Goal: Transaction & Acquisition: Purchase product/service

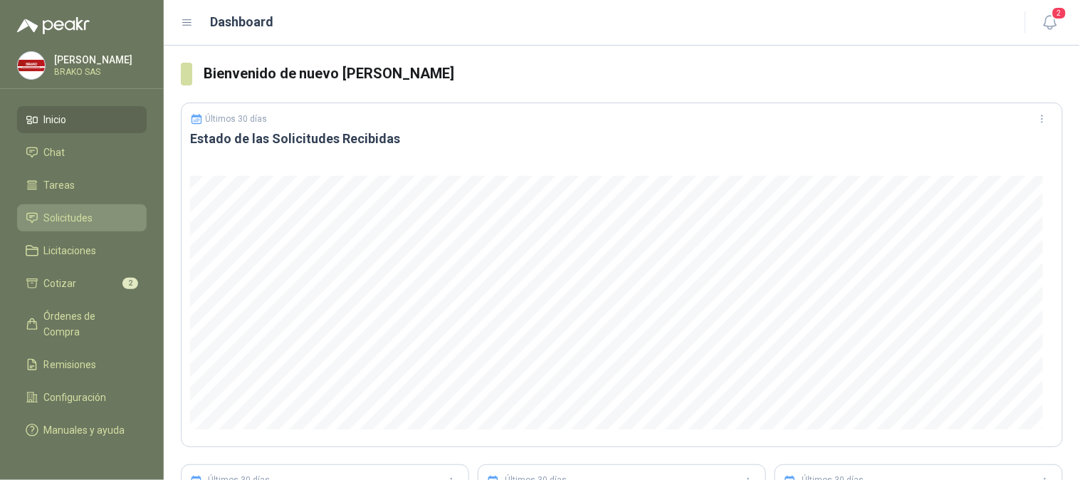
click at [100, 214] on li "Solicitudes" at bounding box center [82, 218] width 112 height 16
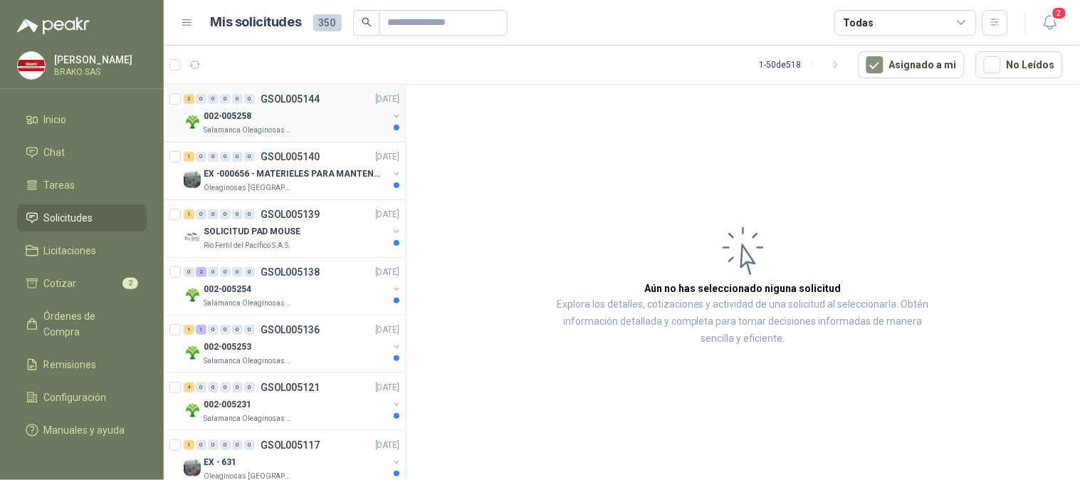
click at [256, 123] on div "002-005258" at bounding box center [296, 115] width 184 height 17
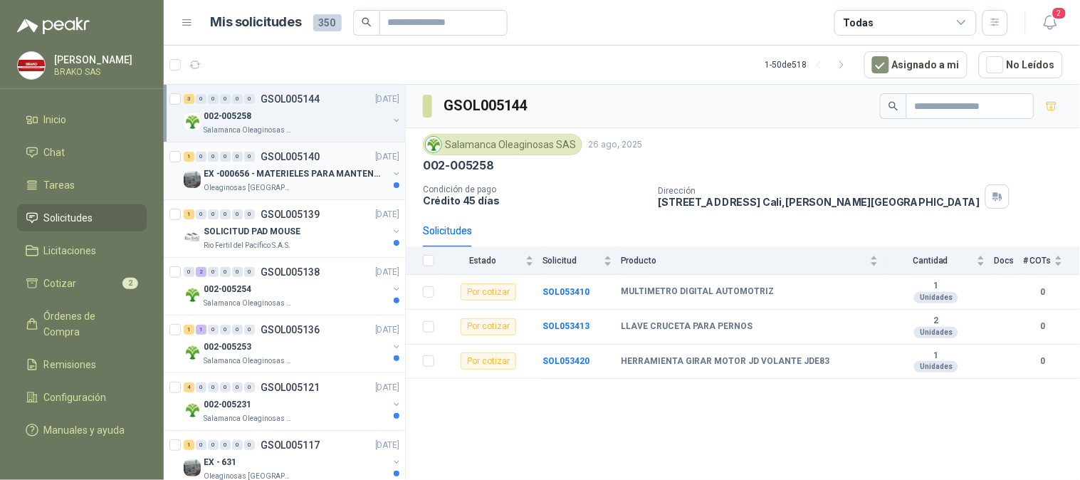
click at [240, 180] on p "EX -000656 - MATERIELES PARA MANTENIMIENTO MECANIC" at bounding box center [292, 174] width 177 height 14
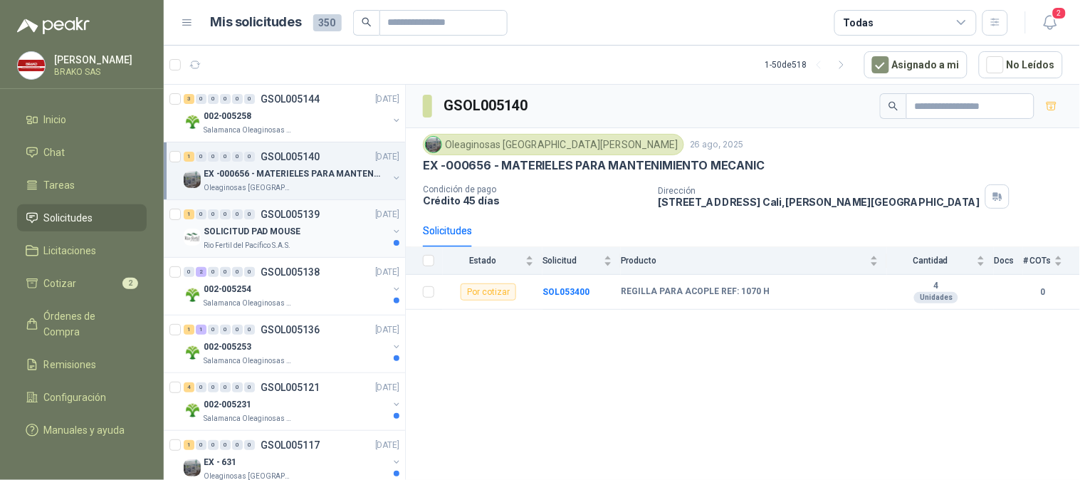
click at [235, 223] on div "SOLICITUD PAD MOUSE" at bounding box center [296, 231] width 184 height 17
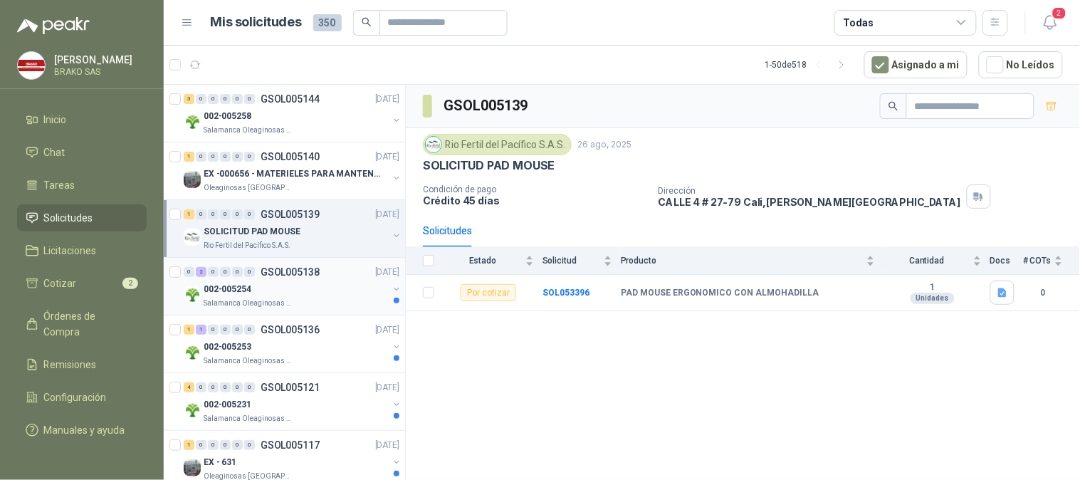
click at [240, 287] on p "002-005254" at bounding box center [228, 290] width 48 height 14
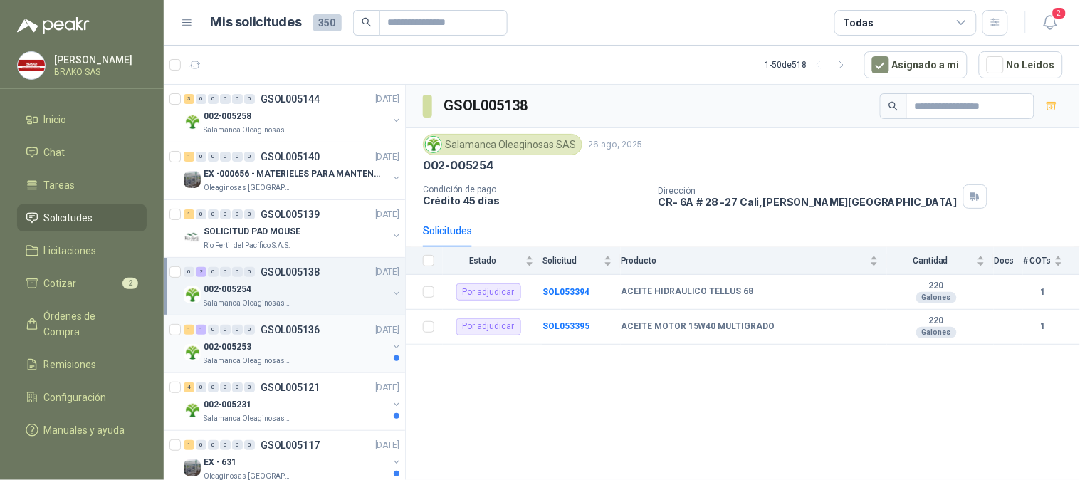
click at [236, 356] on p "Salamanca Oleaginosas SAS" at bounding box center [249, 360] width 90 height 11
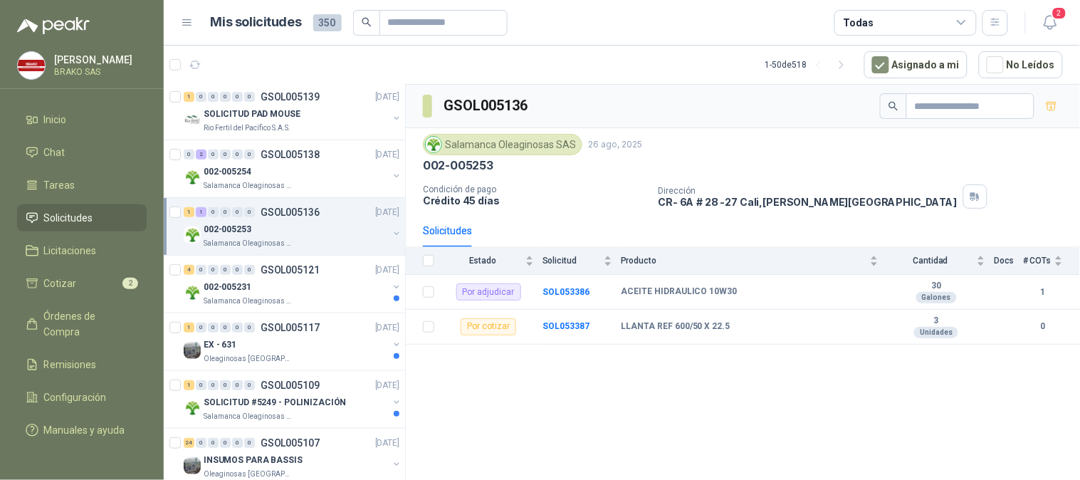
scroll to position [135, 0]
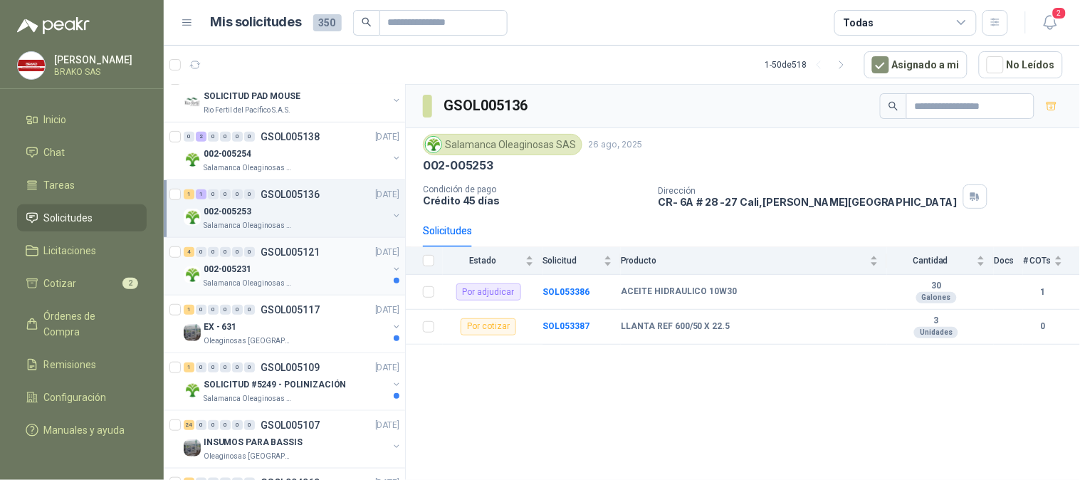
click at [242, 276] on div "002-005231" at bounding box center [296, 269] width 184 height 17
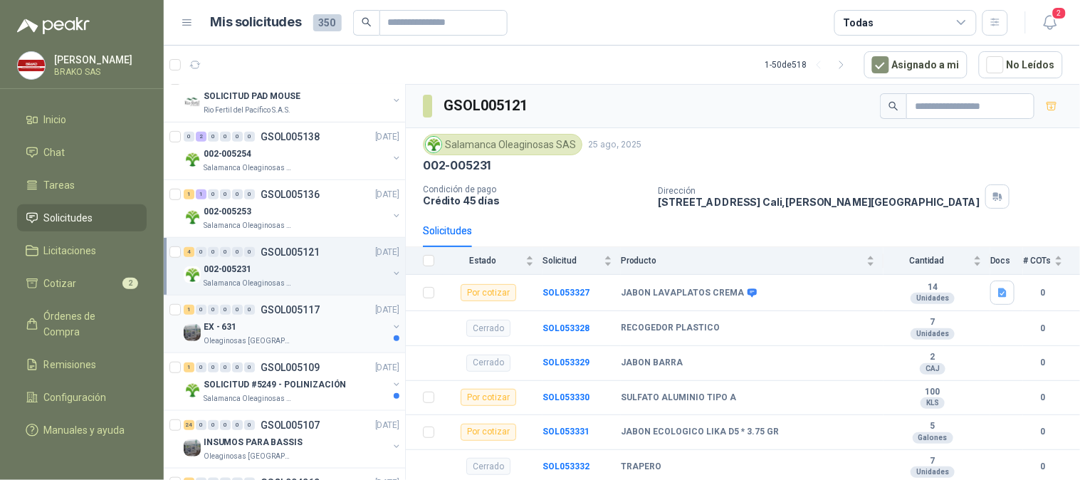
click at [228, 329] on p "EX - 631" at bounding box center [220, 327] width 33 height 14
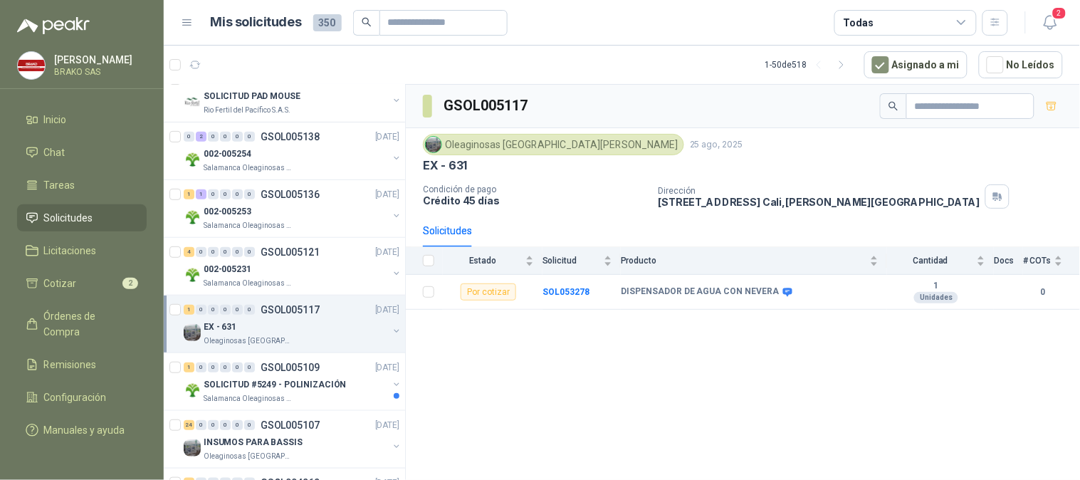
click at [77, 210] on span "Solicitudes" at bounding box center [68, 218] width 49 height 16
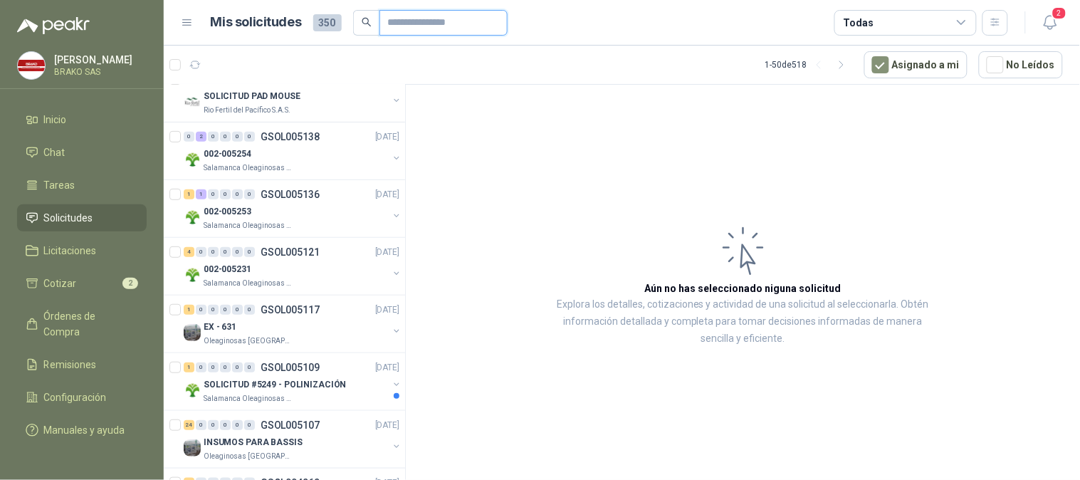
click at [416, 26] on input "text" at bounding box center [438, 23] width 100 height 24
type input "*****"
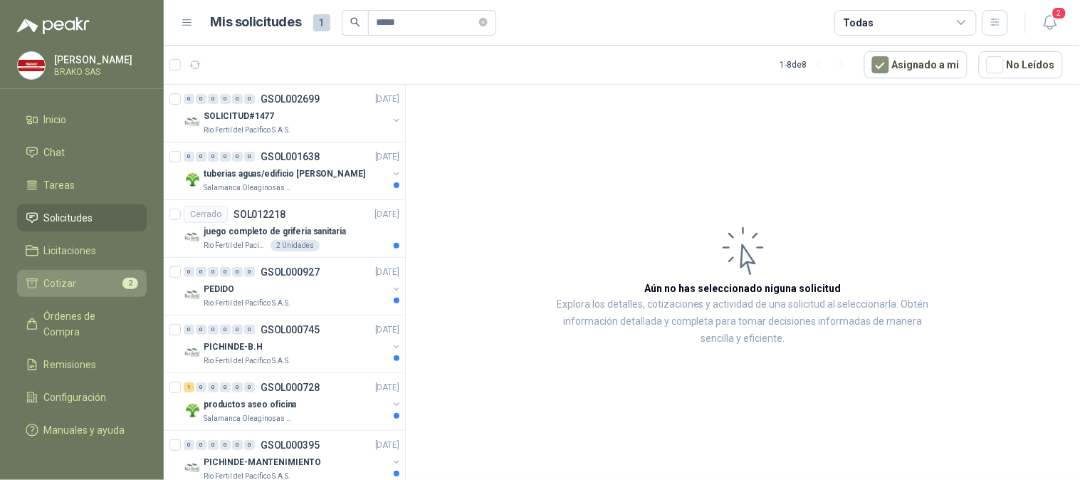
click at [75, 278] on span "Cotizar" at bounding box center [60, 283] width 33 height 16
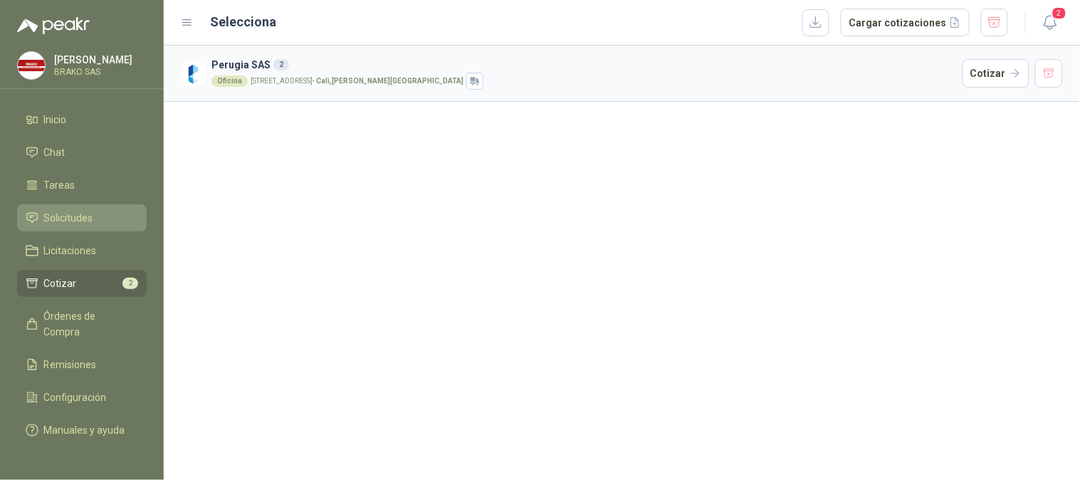
click at [59, 210] on span "Solicitudes" at bounding box center [68, 218] width 49 height 16
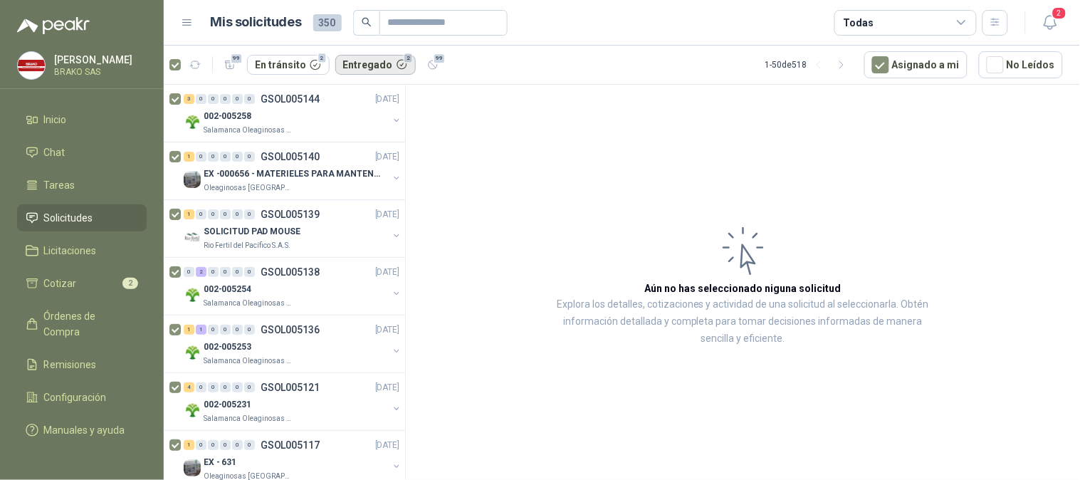
click at [360, 65] on button "Entregado 2" at bounding box center [375, 65] width 81 height 20
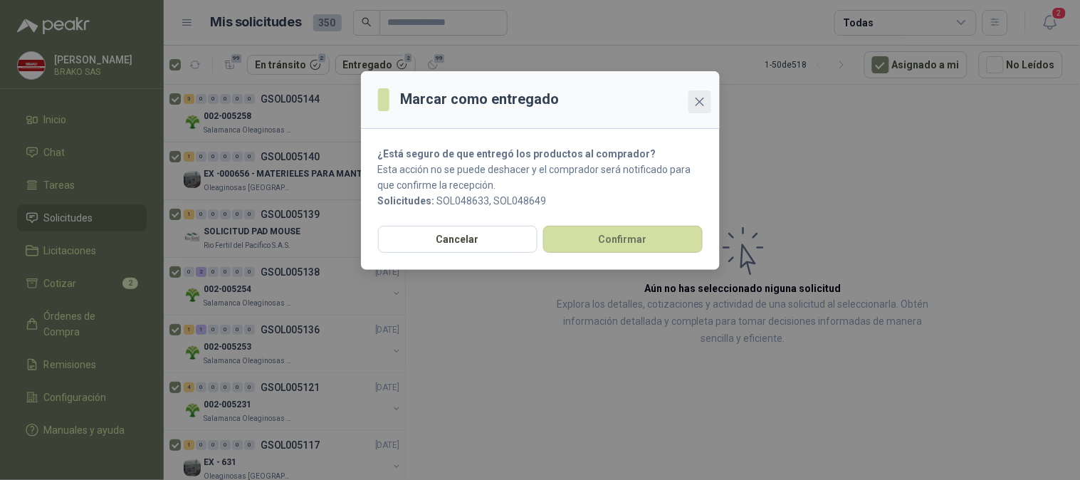
click at [699, 102] on icon "close" at bounding box center [699, 102] width 9 height 9
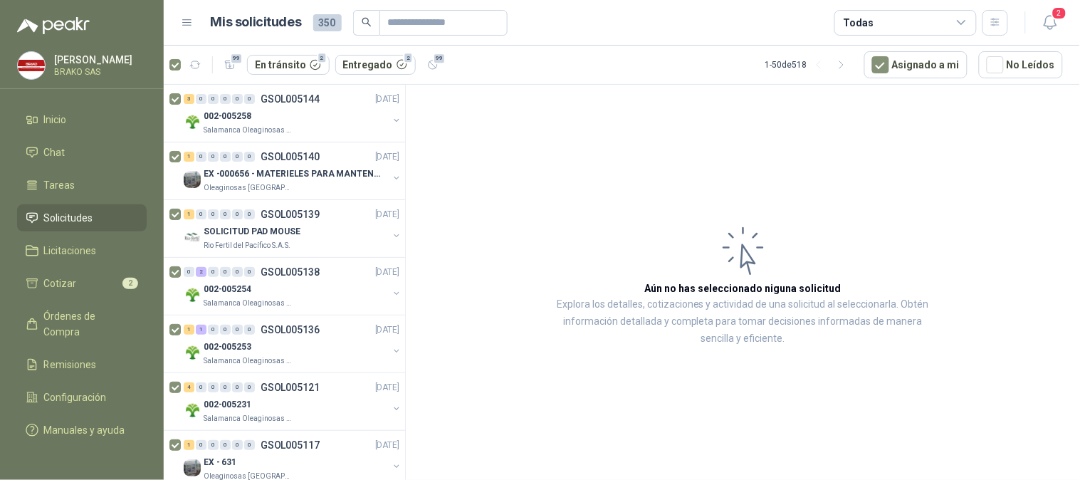
click at [503, 124] on article "Aún no has seleccionado niguna solicitud Explora los detalles, cotizaciones y a…" at bounding box center [743, 285] width 674 height 400
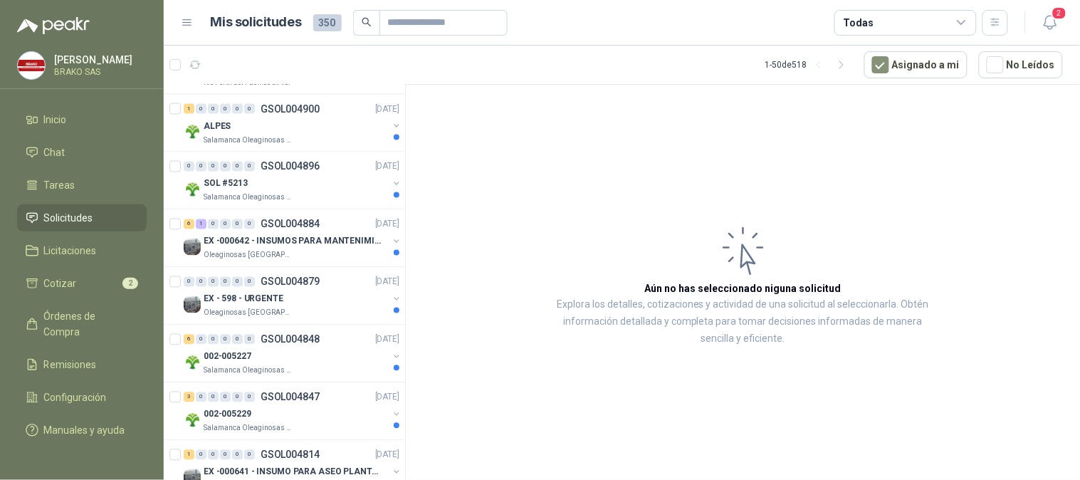
scroll to position [653, 0]
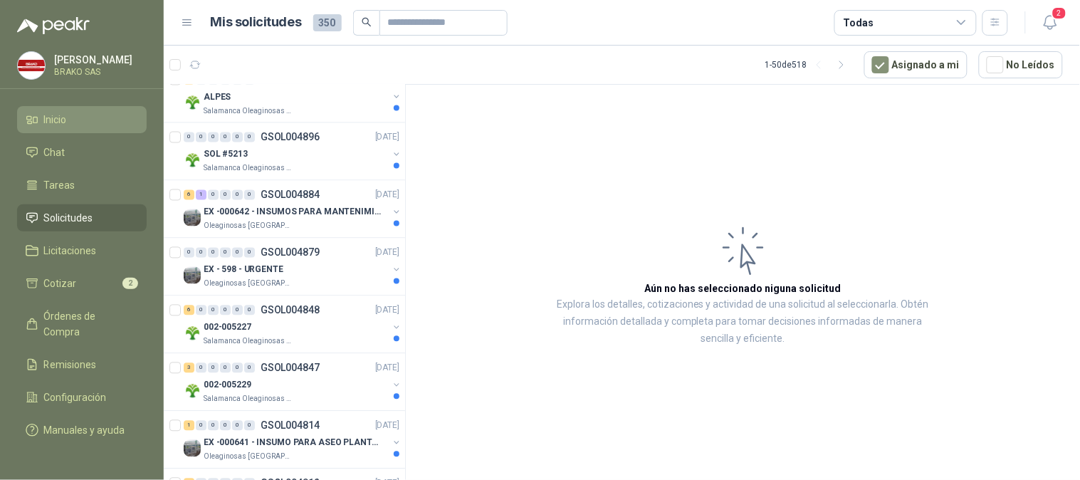
click at [82, 120] on li "Inicio" at bounding box center [82, 120] width 112 height 16
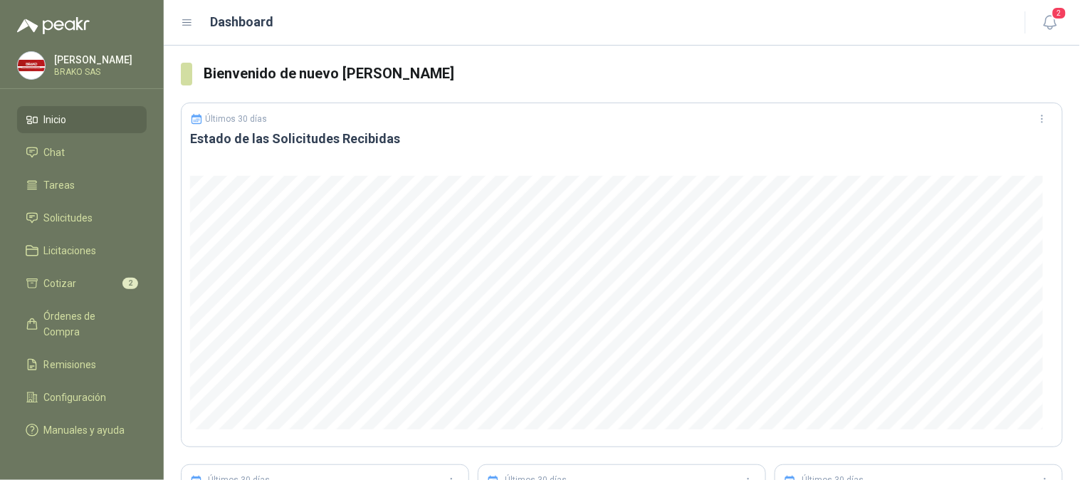
click at [90, 120] on li "Inicio" at bounding box center [82, 120] width 112 height 16
click at [89, 216] on span "Solicitudes" at bounding box center [68, 218] width 49 height 16
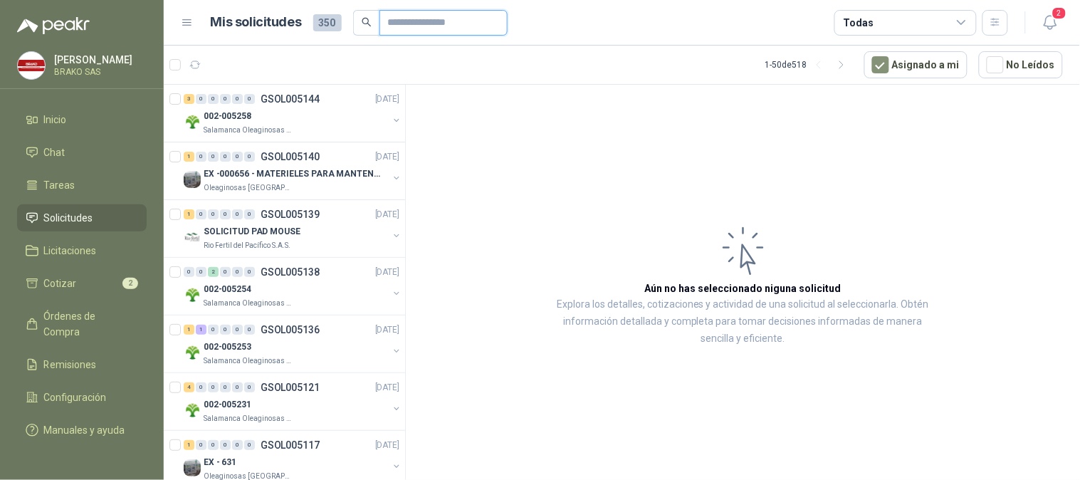
click at [416, 21] on input "text" at bounding box center [438, 23] width 100 height 24
paste input "*********"
type input "*********"
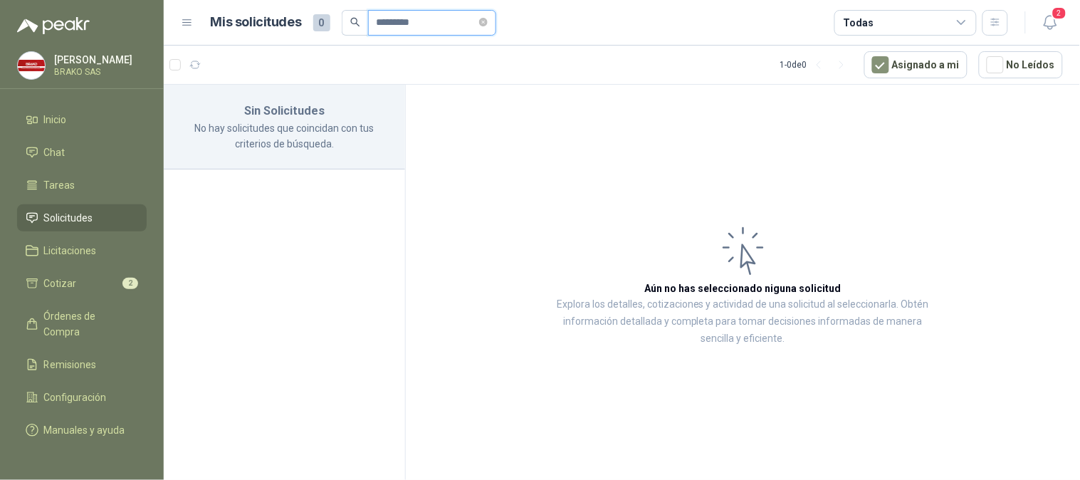
drag, startPoint x: 438, startPoint y: 22, endPoint x: 376, endPoint y: 15, distance: 62.3
click at [377, 15] on input "*********" at bounding box center [427, 23] width 100 height 24
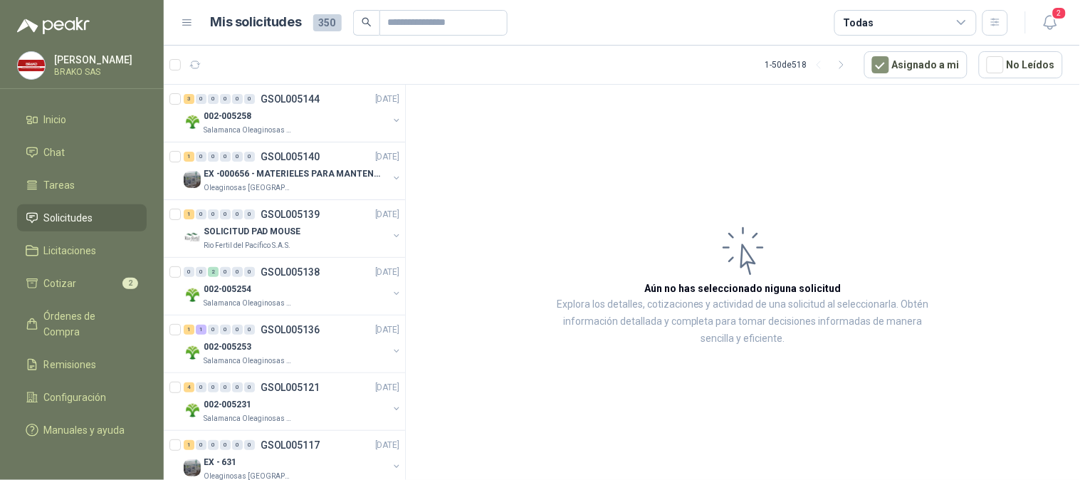
click at [964, 22] on icon at bounding box center [961, 23] width 8 height 4
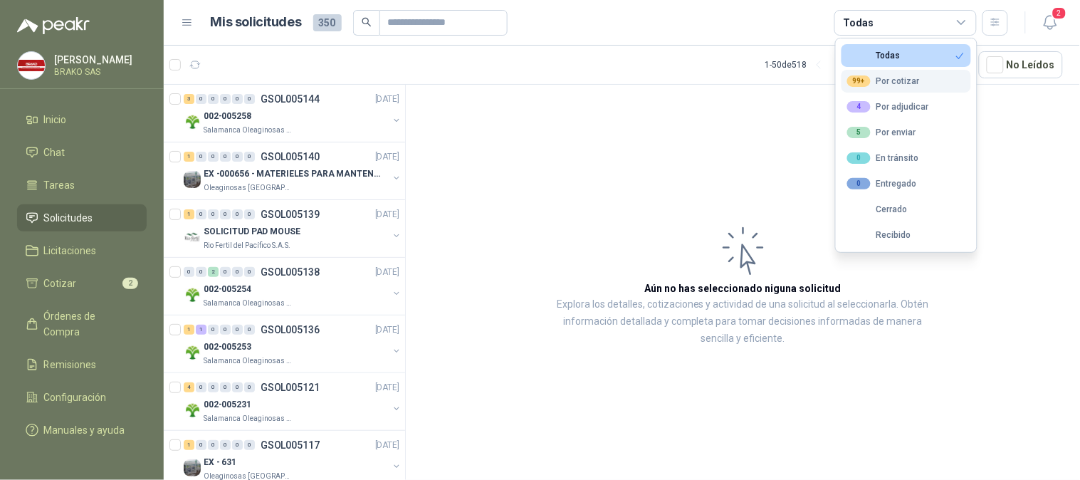
click at [909, 77] on div "99+ Por cotizar" at bounding box center [883, 80] width 73 height 11
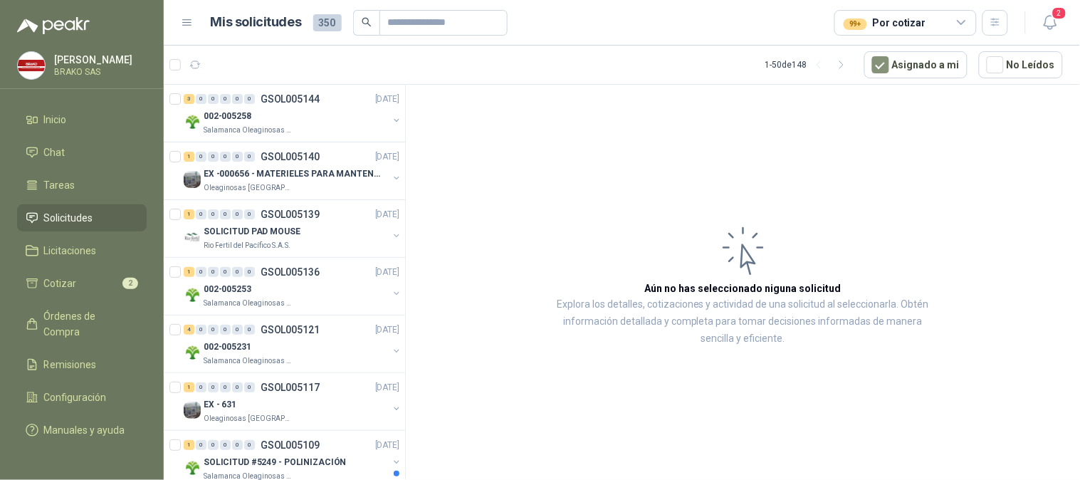
click at [1019, 142] on article "Aún no has seleccionado niguna solicitud Explora los detalles, cotizaciones y a…" at bounding box center [743, 285] width 674 height 400
click at [194, 68] on icon "button" at bounding box center [195, 65] width 12 height 12
click at [967, 21] on icon at bounding box center [961, 22] width 13 height 13
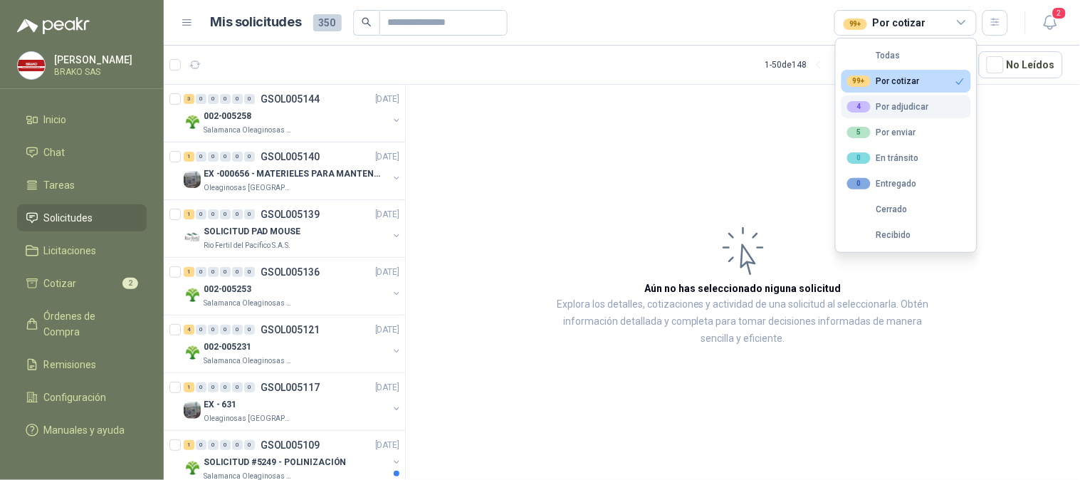
click at [913, 108] on div "4 Por adjudicar" at bounding box center [888, 106] width 82 height 11
click at [893, 80] on div "99+ Por cotizar" at bounding box center [883, 80] width 73 height 11
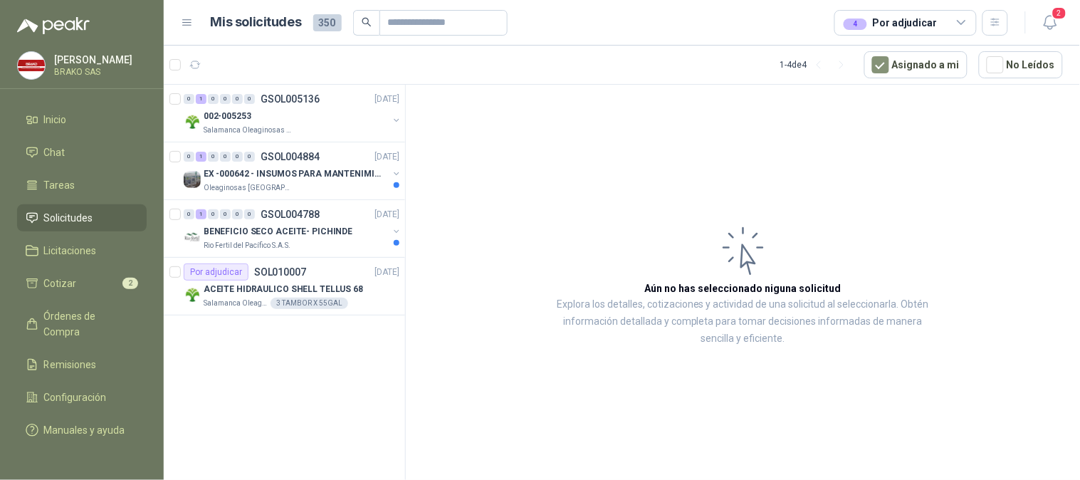
click at [673, 129] on article "Aún no has seleccionado niguna solicitud Explora los detalles, cotizaciones y a…" at bounding box center [743, 285] width 674 height 400
click at [883, 140] on article "Aún no has seleccionado niguna solicitud Explora los detalles, cotizaciones y a…" at bounding box center [743, 285] width 674 height 400
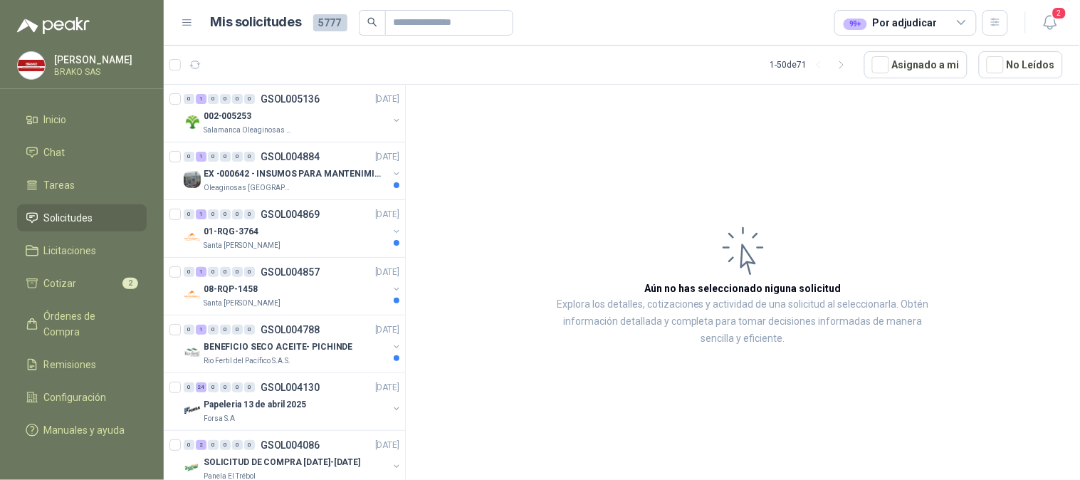
click at [964, 21] on icon at bounding box center [961, 23] width 8 height 4
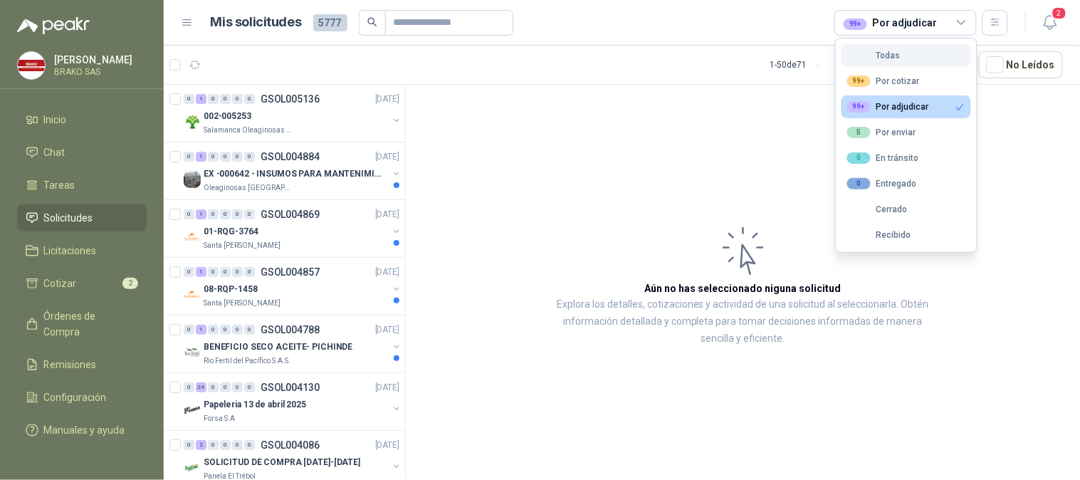
click at [905, 52] on button "Todas" at bounding box center [906, 55] width 130 height 23
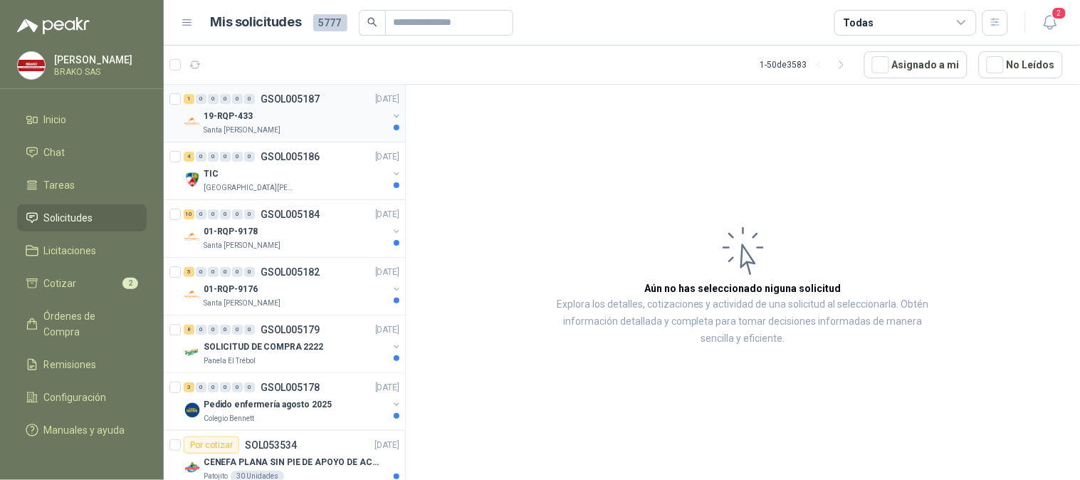
click at [238, 123] on div "19-RQP-433" at bounding box center [296, 115] width 184 height 17
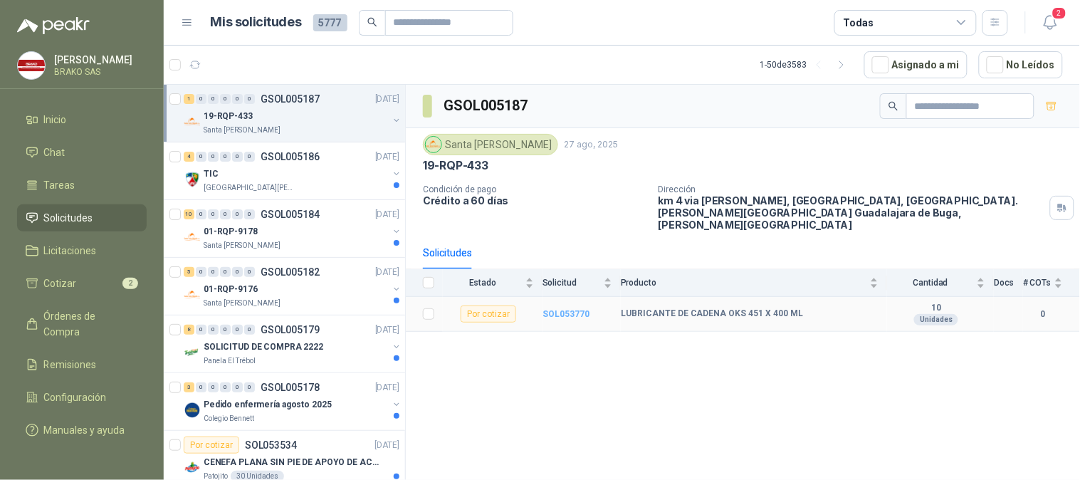
click at [579, 309] on b "SOL053770" at bounding box center [565, 314] width 47 height 10
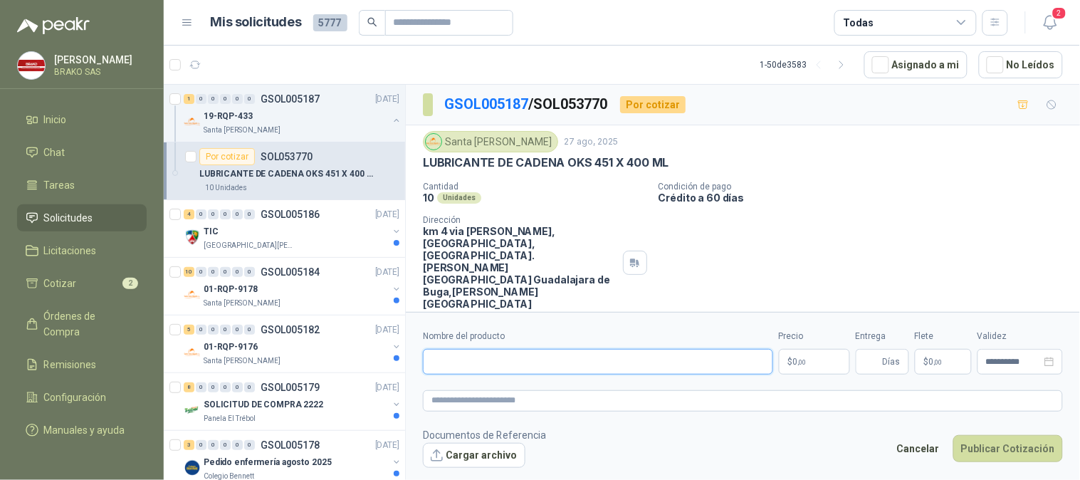
click at [534, 361] on input "Nombre del producto" at bounding box center [598, 362] width 350 height 26
paste input "**********"
type input "**********"
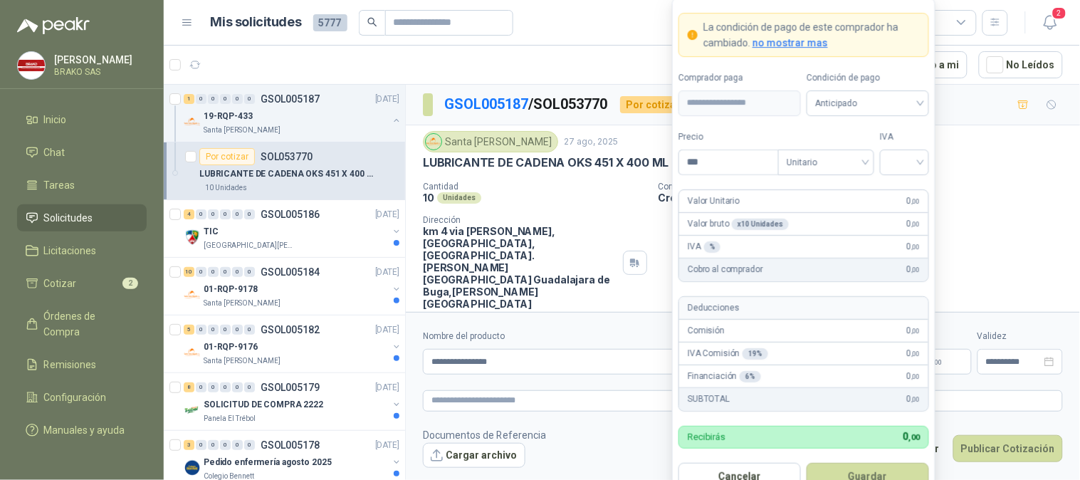
click at [814, 361] on body "[PERSON_NAME] SAS Inicio Chat Tareas Solicitudes Licitaciones Cotizar 2 Órdenes…" at bounding box center [540, 240] width 1080 height 480
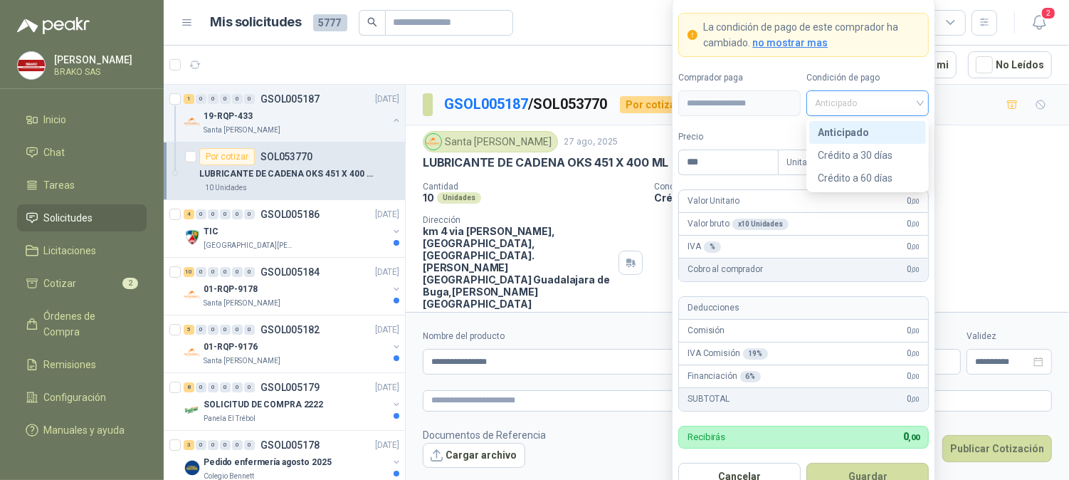
click at [920, 105] on span "Anticipado" at bounding box center [867, 103] width 105 height 21
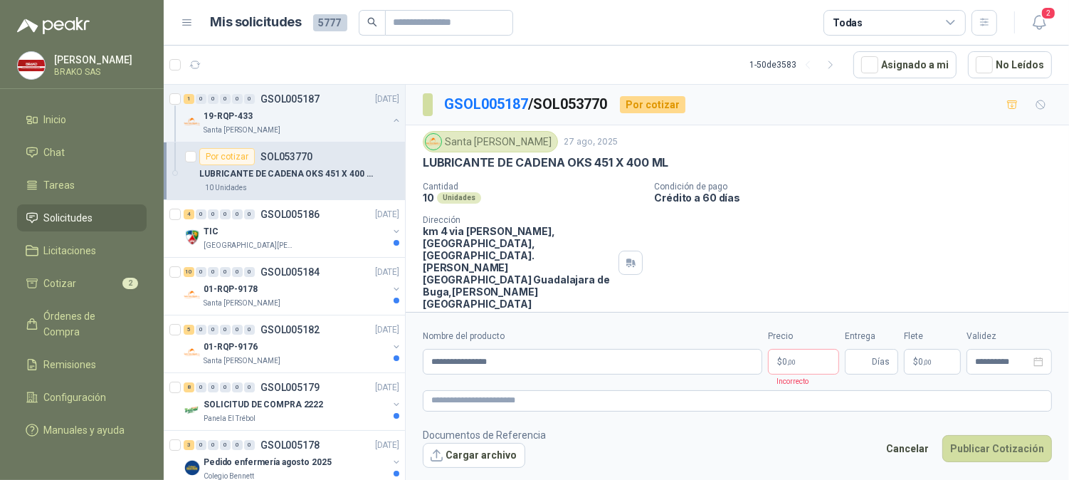
click at [971, 157] on div "LUBRICANTE DE CADENA OKS 451 X 400 ML" at bounding box center [737, 162] width 629 height 15
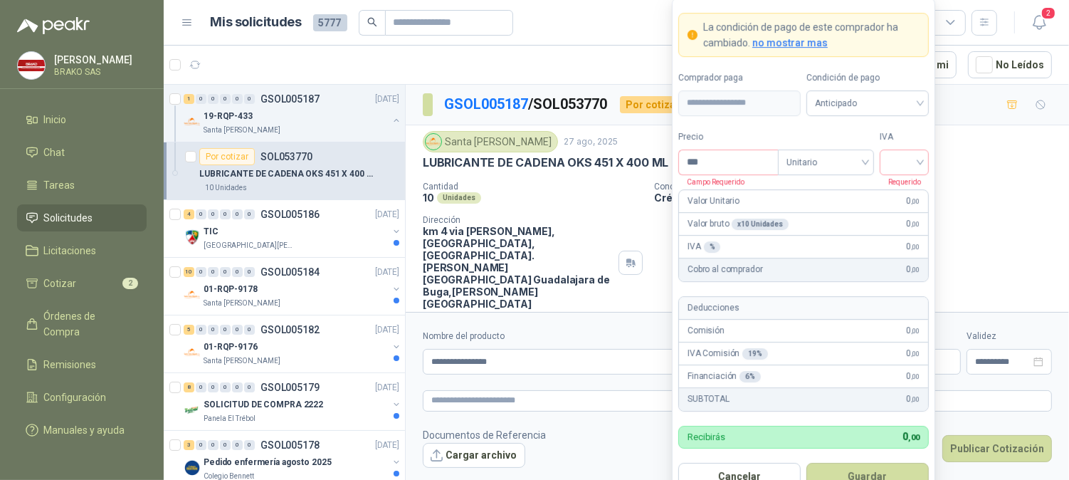
click at [810, 360] on body "[PERSON_NAME] SAS Inicio Chat Tareas Solicitudes Licitaciones Cotizar 2 Órdenes…" at bounding box center [534, 240] width 1069 height 480
click at [920, 102] on div "Anticipado" at bounding box center [867, 103] width 122 height 26
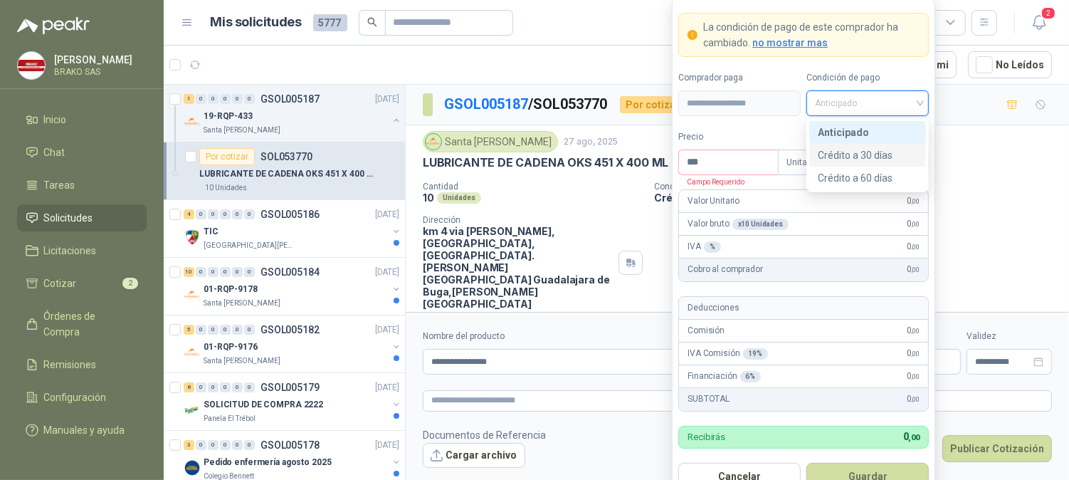
click at [895, 157] on div "Crédito a 30 días" at bounding box center [868, 155] width 100 height 16
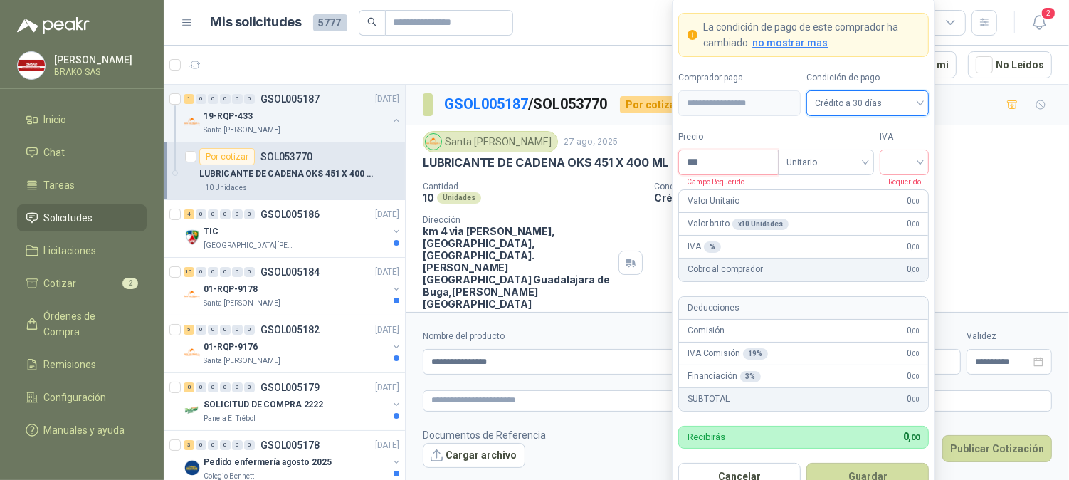
click at [735, 159] on input "***" at bounding box center [728, 162] width 99 height 24
